Goal: Transaction & Acquisition: Purchase product/service

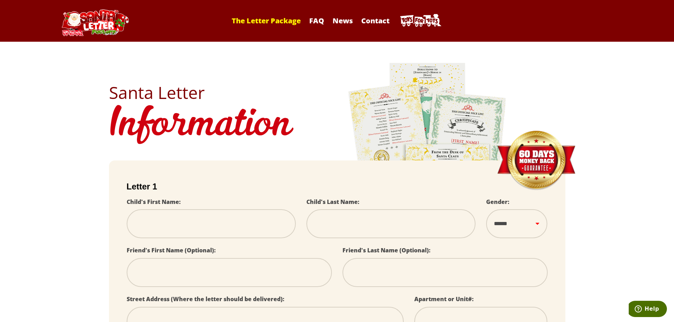
click at [282, 22] on link "The Letter Package" at bounding box center [266, 21] width 76 height 10
select select
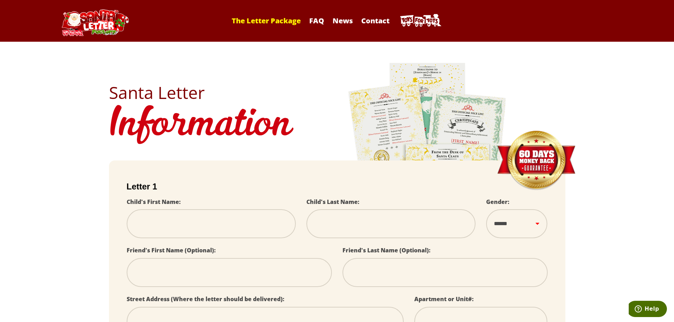
select select
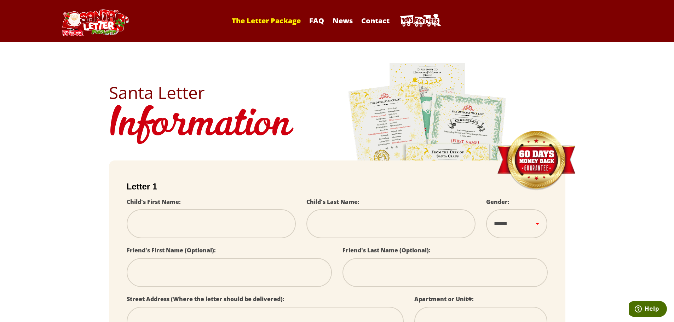
select select
